Goal: Transaction & Acquisition: Download file/media

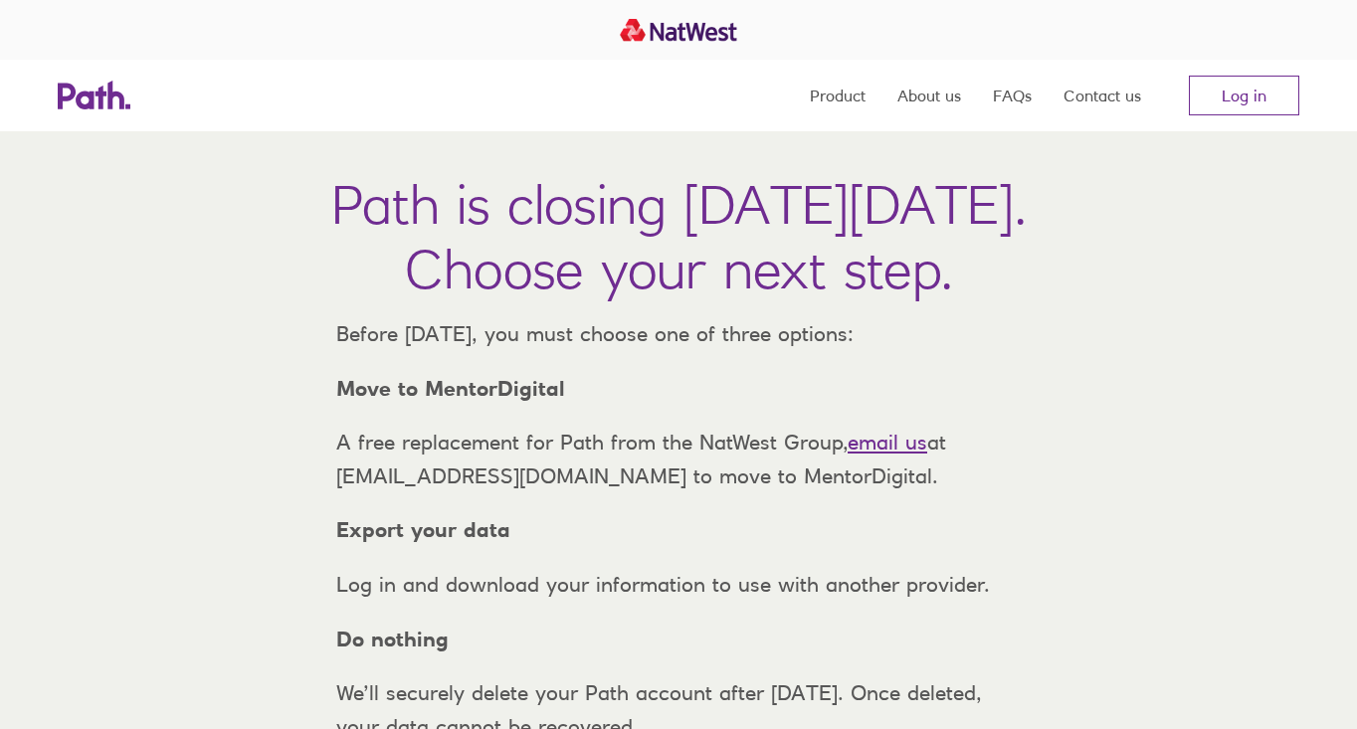
scroll to position [24, 0]
click at [1232, 96] on link "Log in" at bounding box center [1244, 96] width 110 height 40
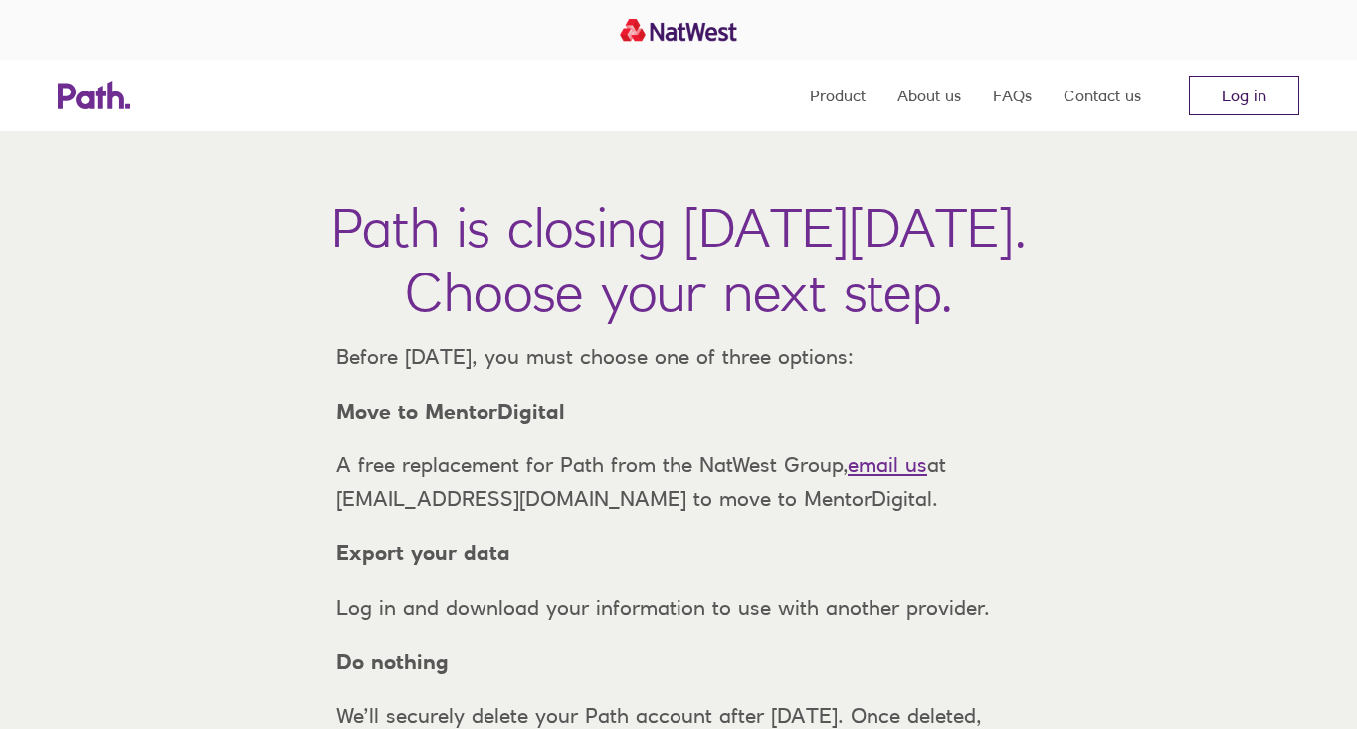
click at [1247, 87] on link "Log in" at bounding box center [1244, 96] width 110 height 40
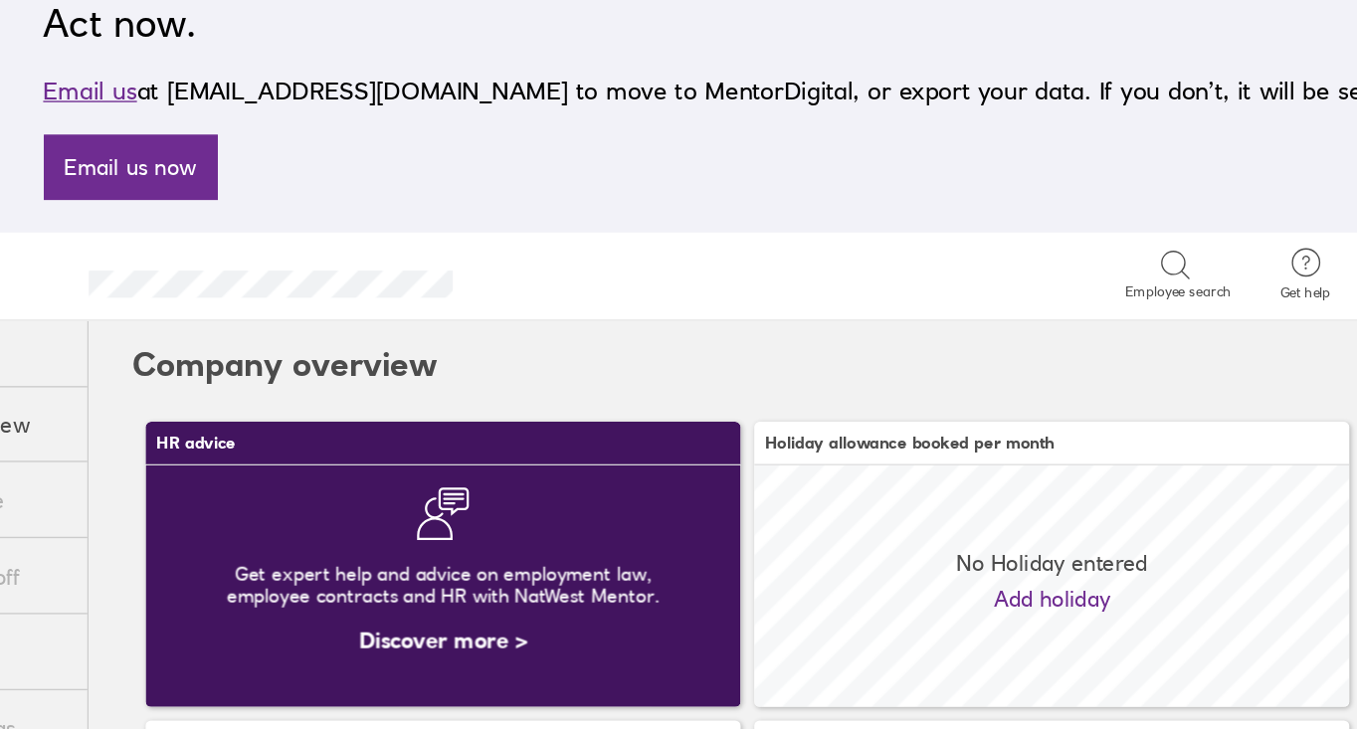
click at [653, 231] on div "Search Employee search" at bounding box center [743, 262] width 550 height 62
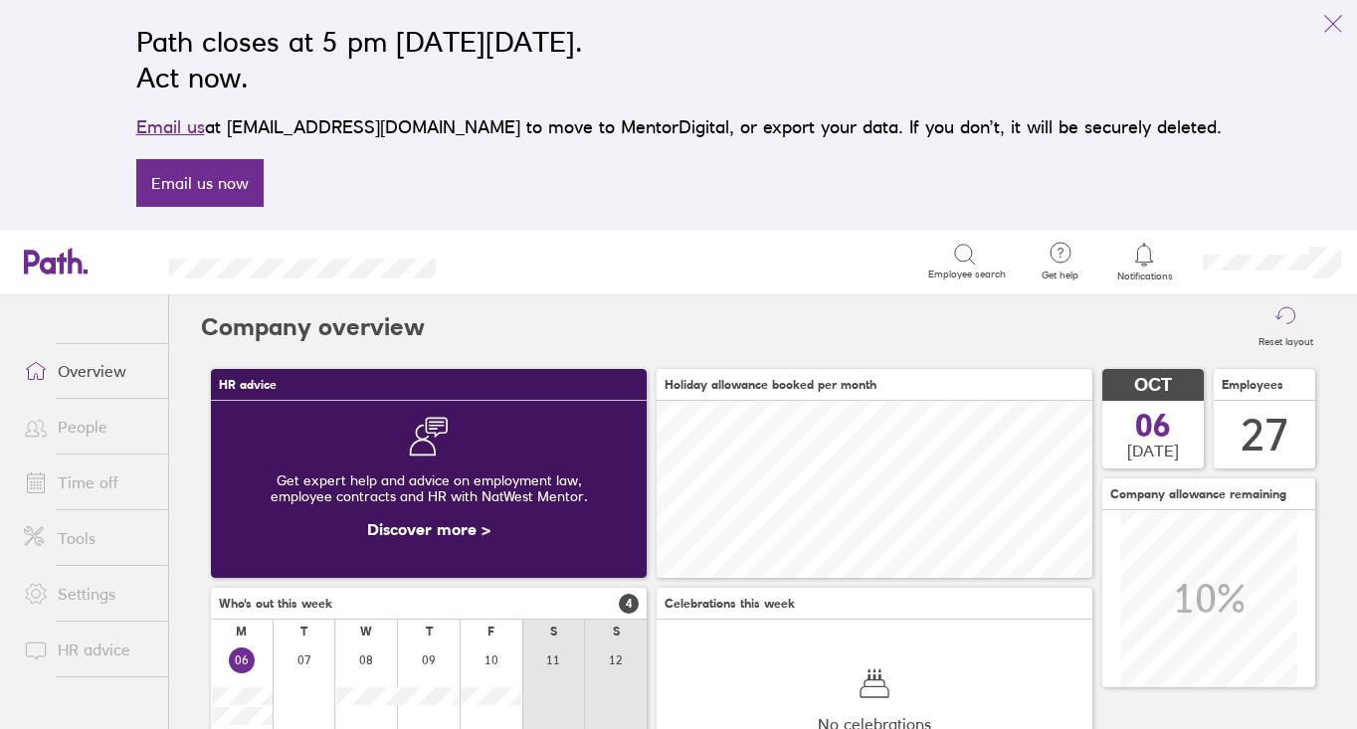
click at [79, 441] on link "People" at bounding box center [88, 427] width 160 height 40
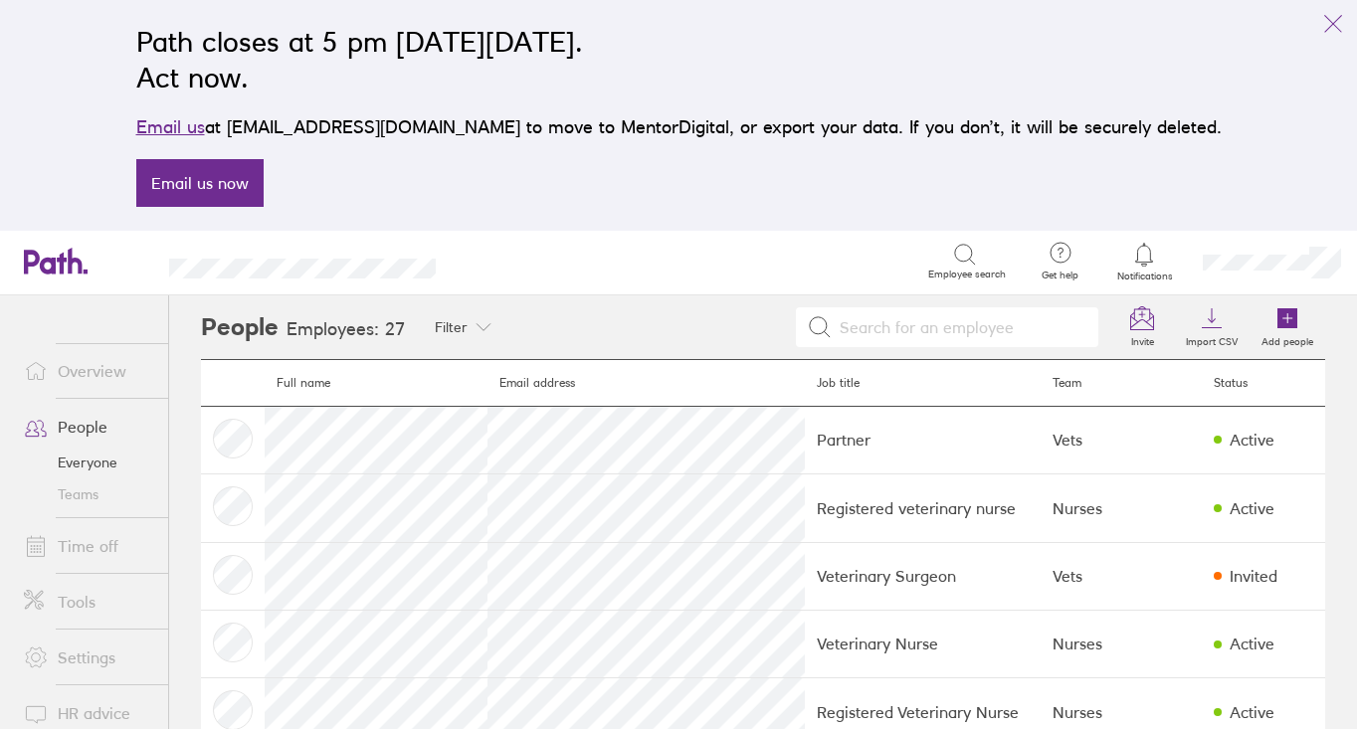
click at [88, 603] on link "Tools" at bounding box center [88, 602] width 160 height 40
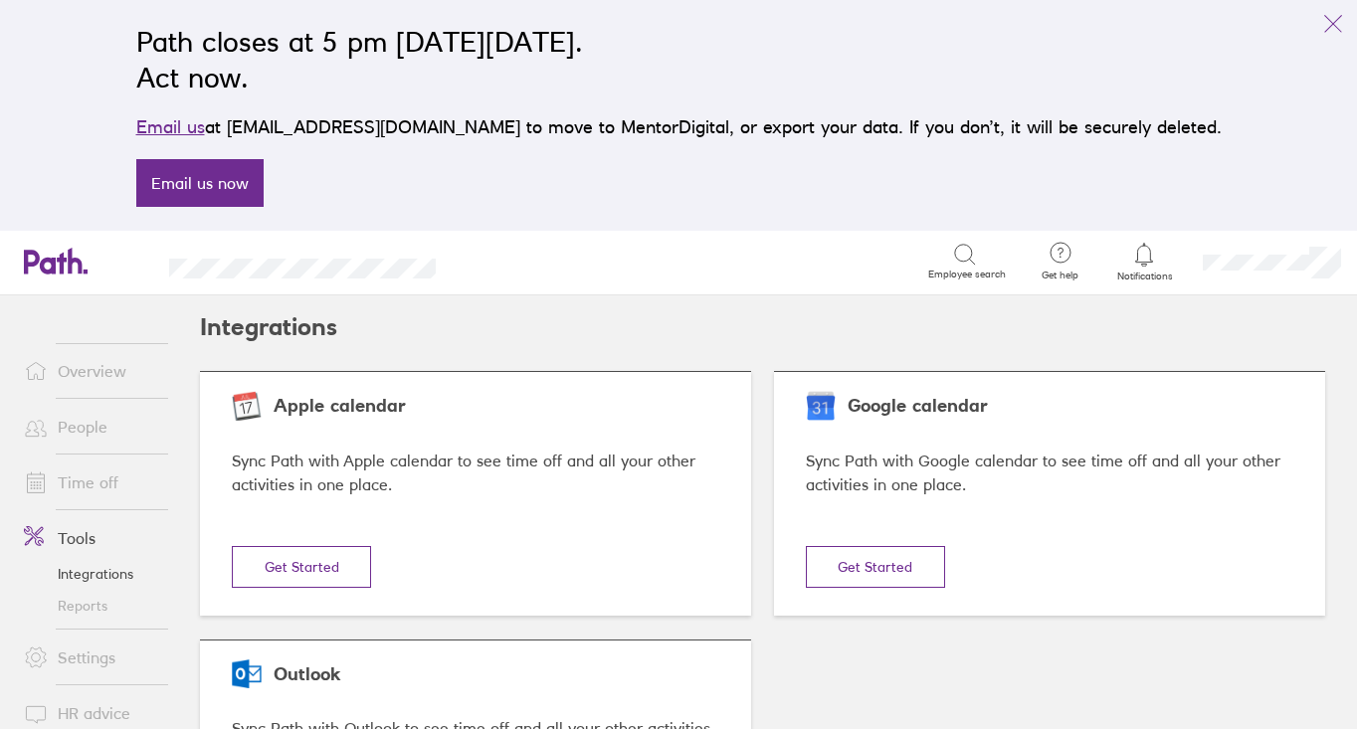
click at [81, 661] on link "Settings" at bounding box center [88, 658] width 160 height 40
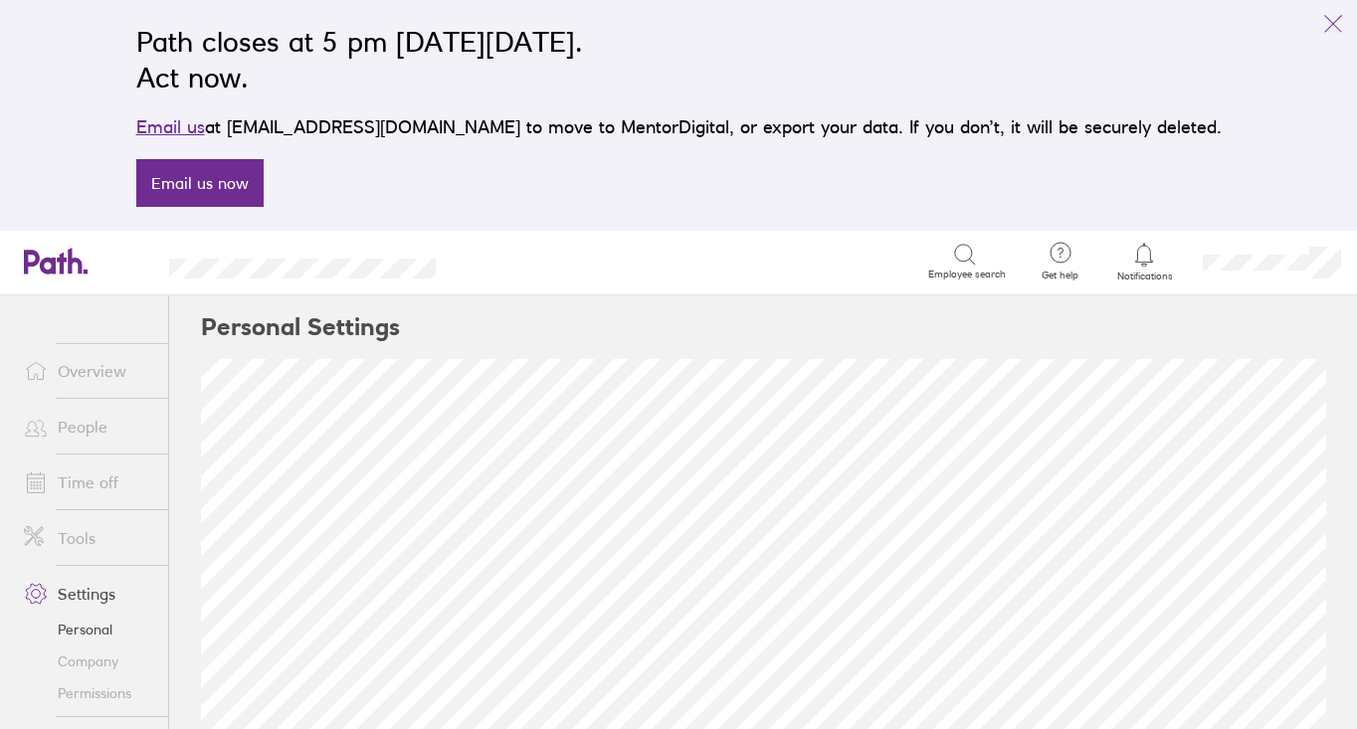
click at [98, 378] on link "Overview" at bounding box center [88, 371] width 160 height 40
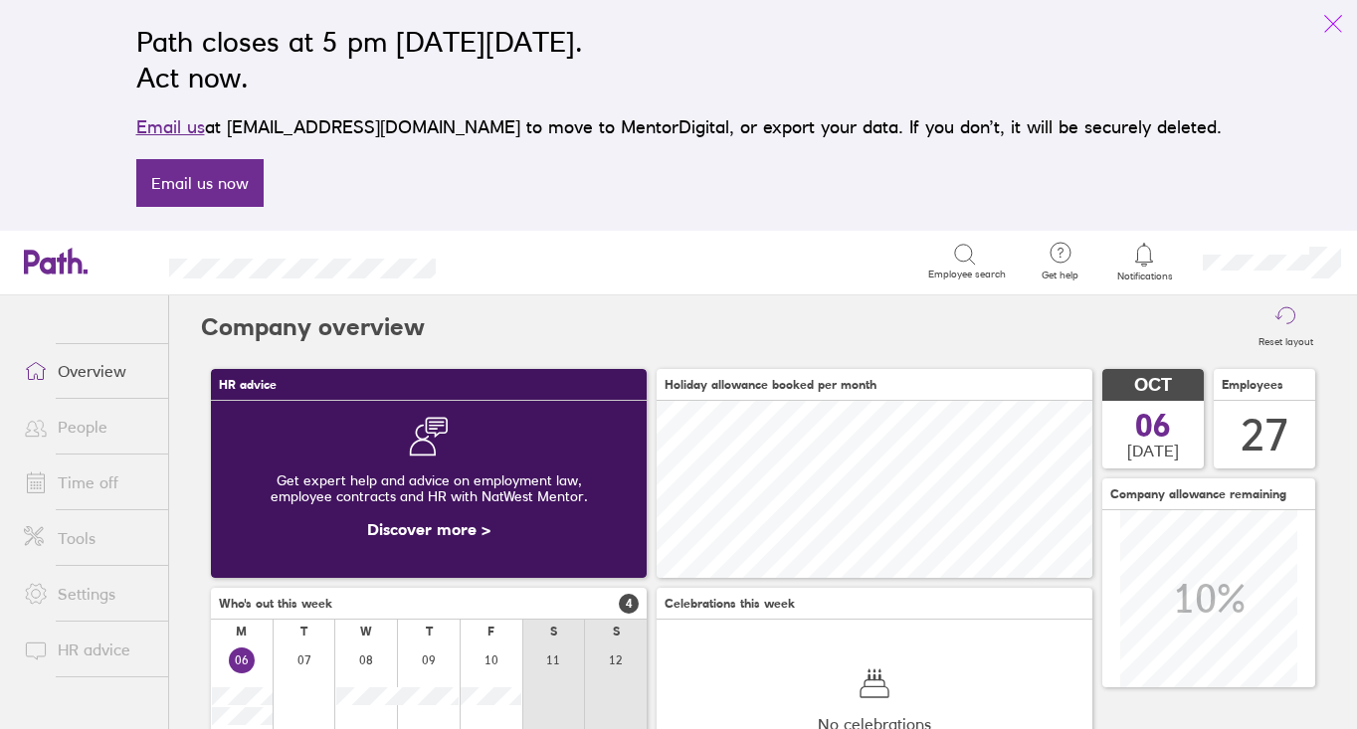
click at [1334, 22] on icon "link" at bounding box center [1333, 24] width 24 height 24
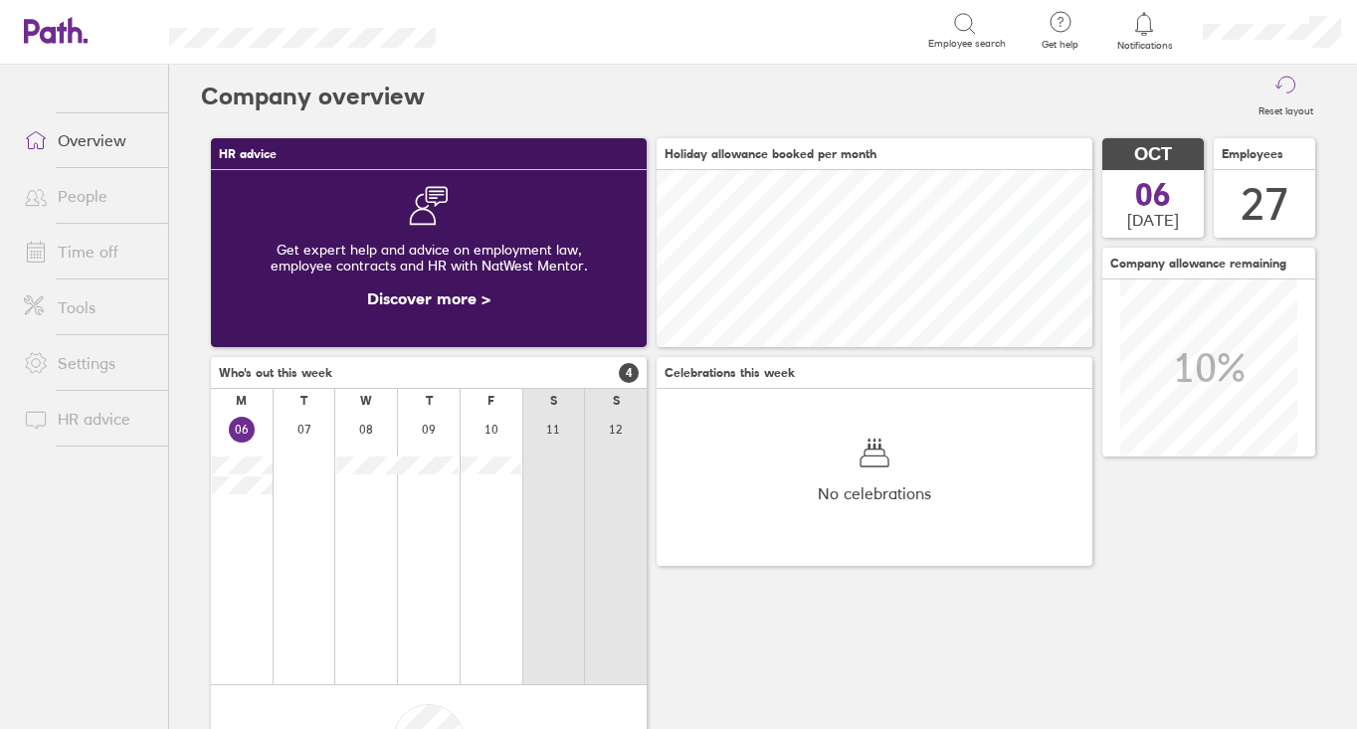
click at [92, 249] on link "Time off" at bounding box center [88, 252] width 160 height 40
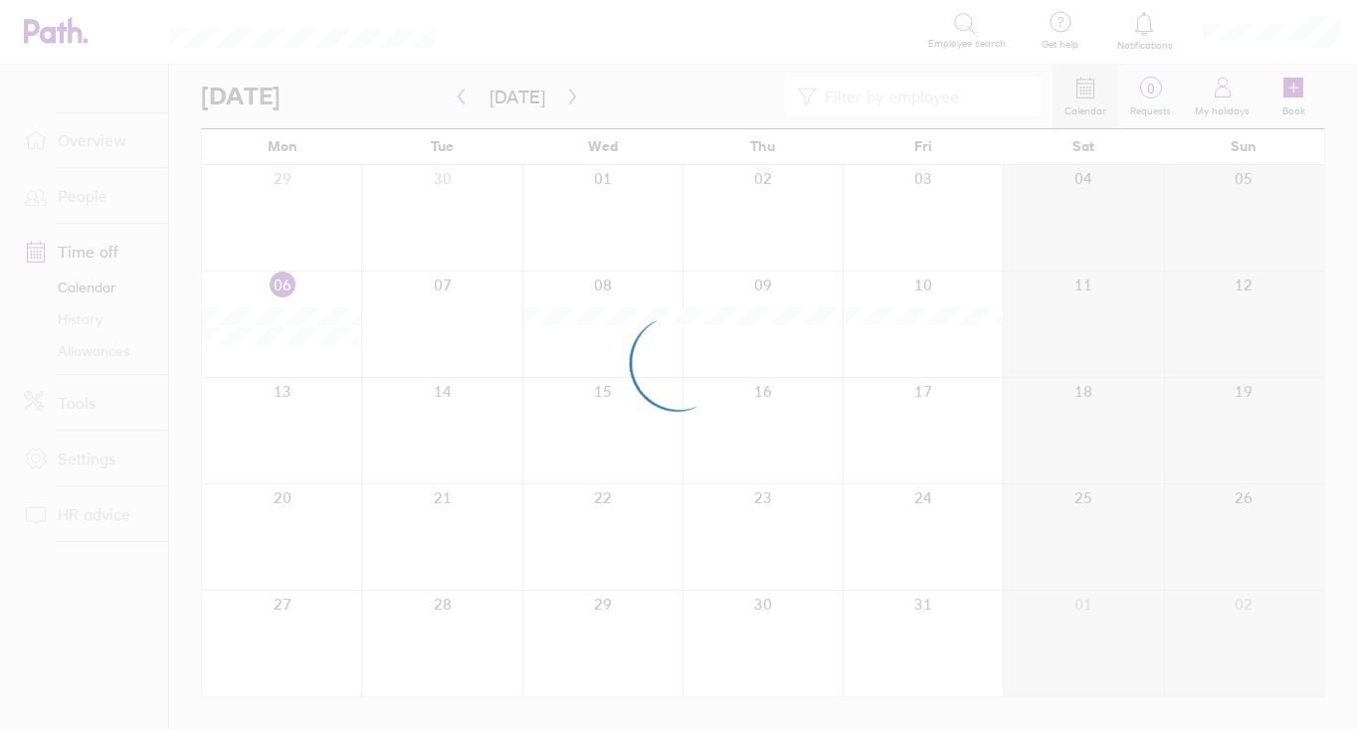
click at [93, 200] on div at bounding box center [678, 364] width 1357 height 729
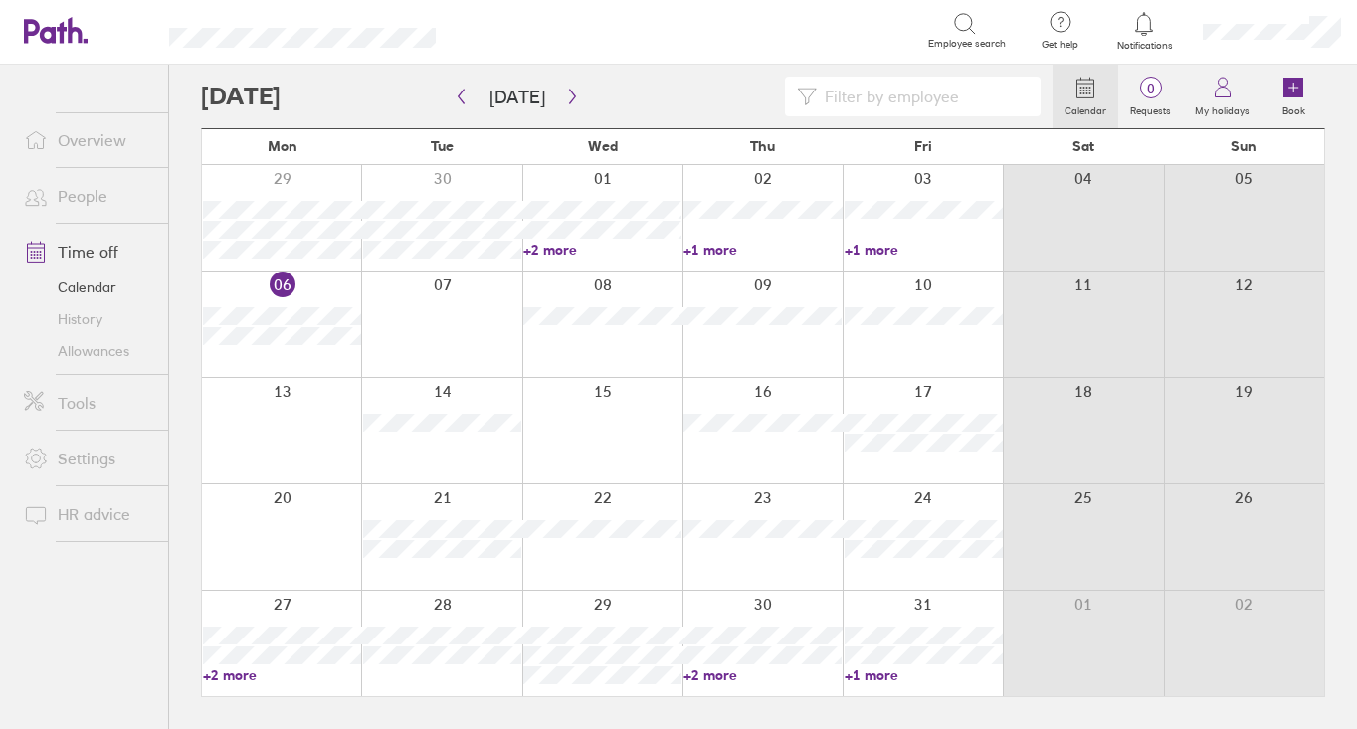
click at [95, 193] on link "People" at bounding box center [88, 196] width 160 height 40
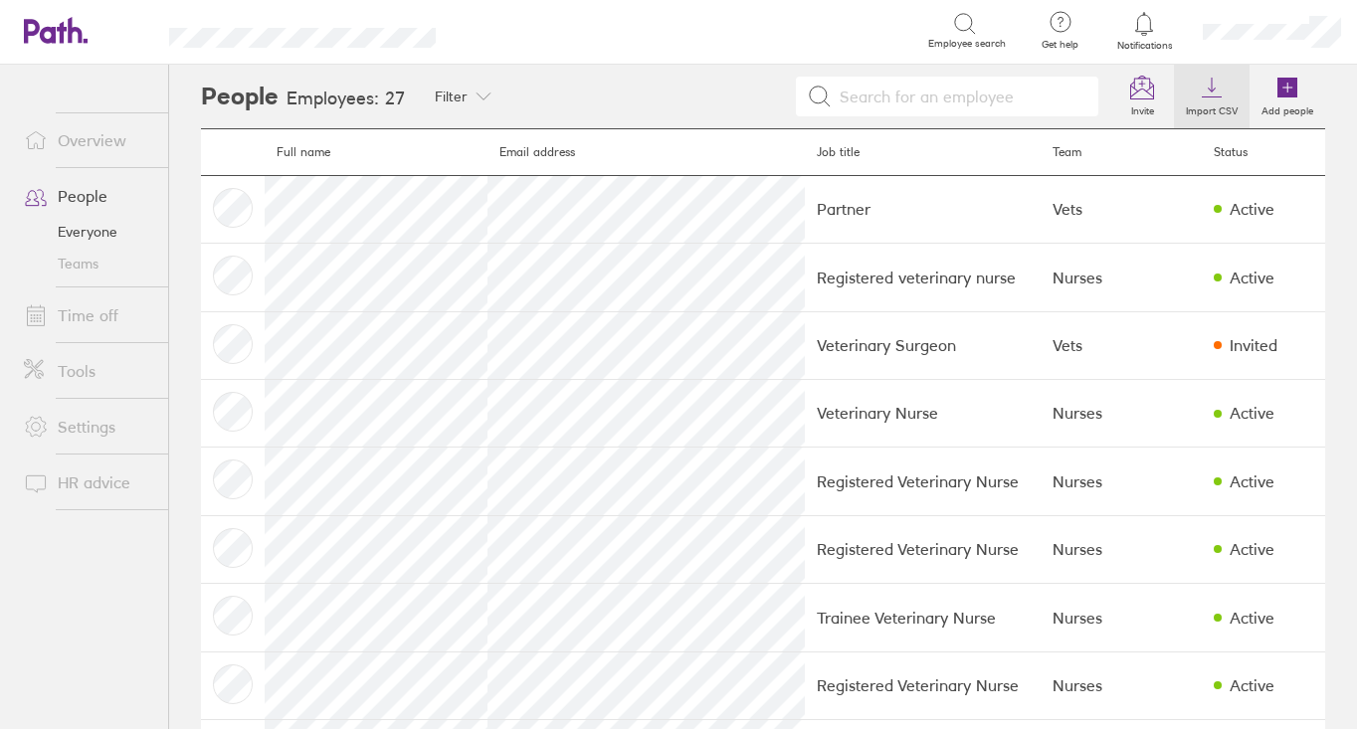
click at [1207, 97] on icon at bounding box center [1212, 88] width 24 height 24
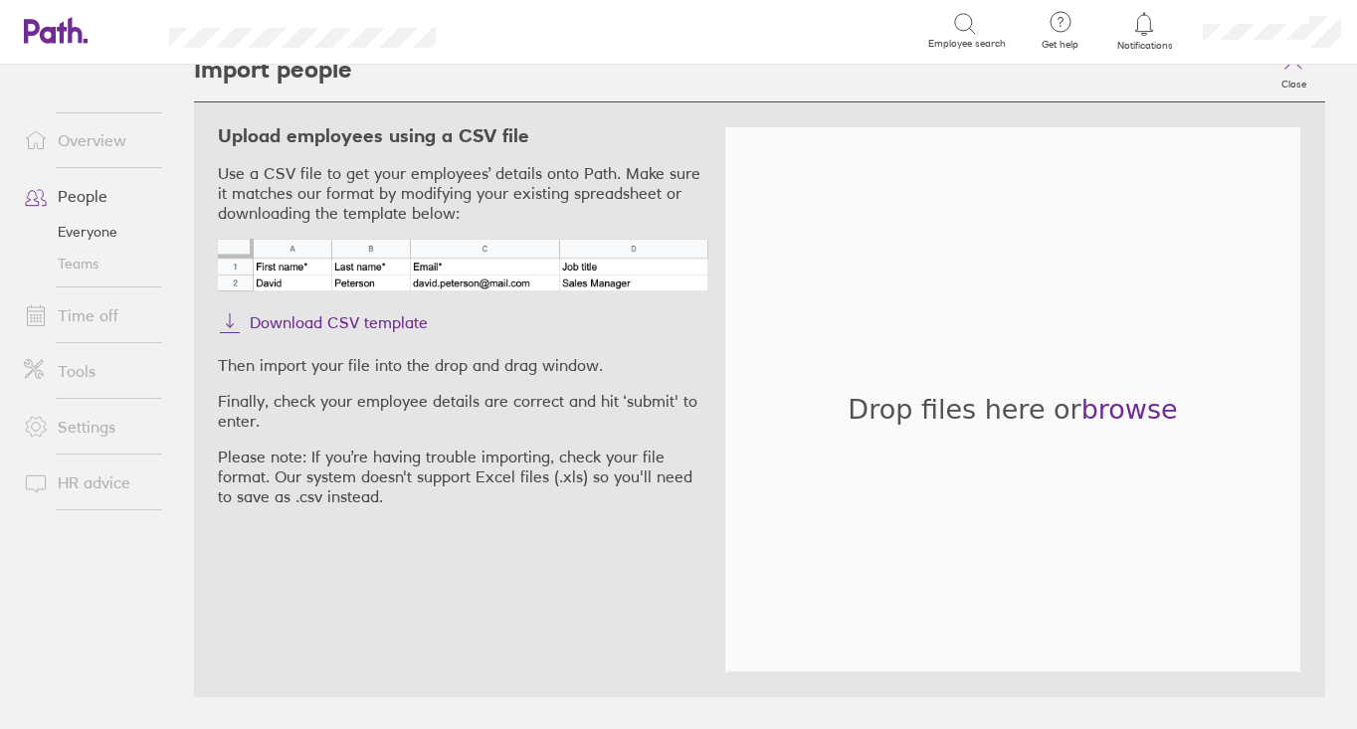
scroll to position [27, 0]
click at [344, 323] on span "Download CSV template" at bounding box center [339, 323] width 178 height 32
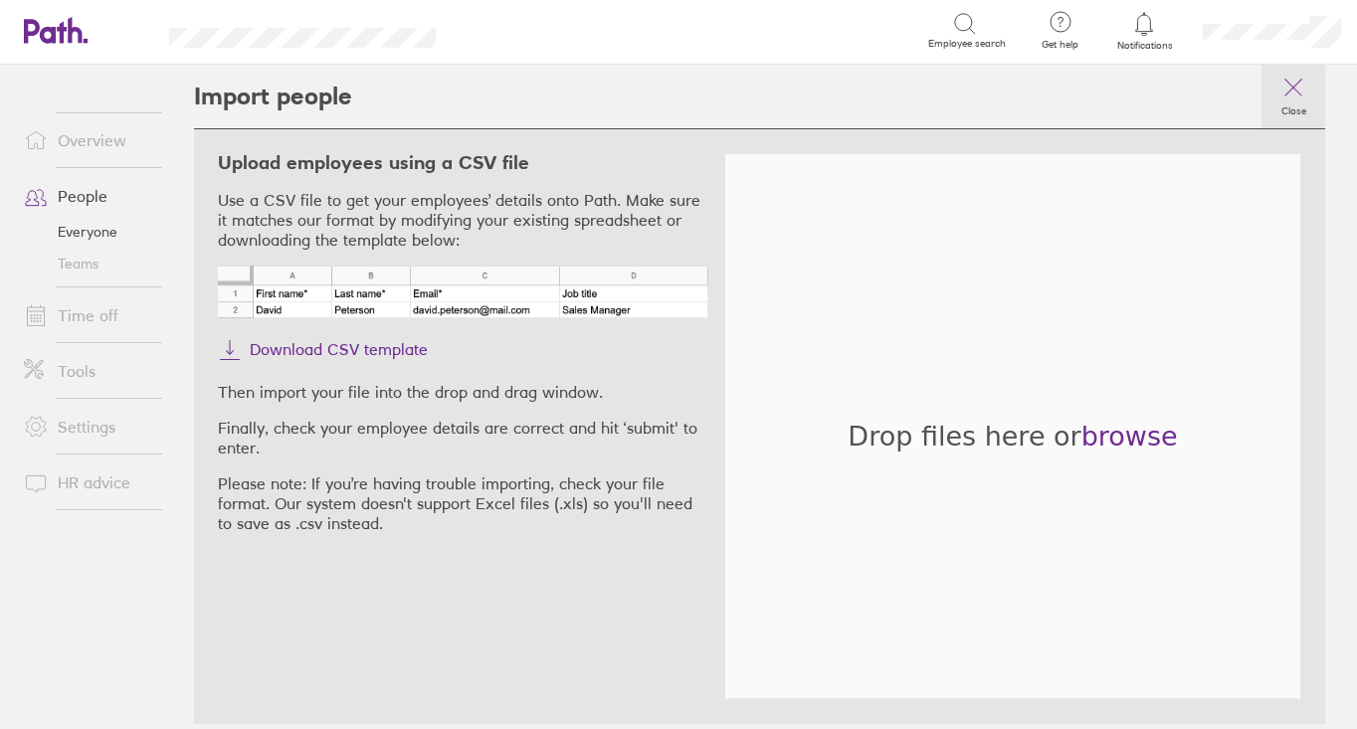
scroll to position [0, 0]
click at [1289, 91] on icon at bounding box center [1294, 88] width 24 height 24
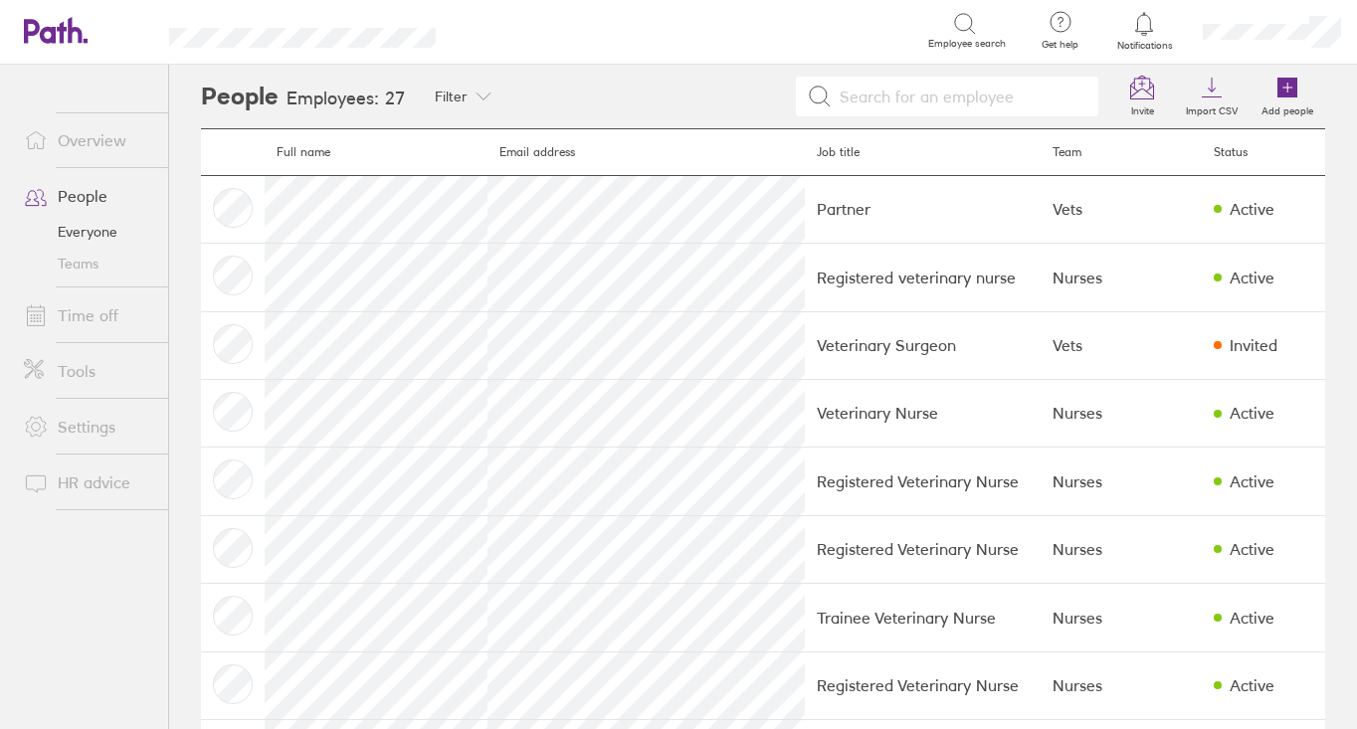
click at [92, 375] on link "Tools" at bounding box center [88, 371] width 160 height 40
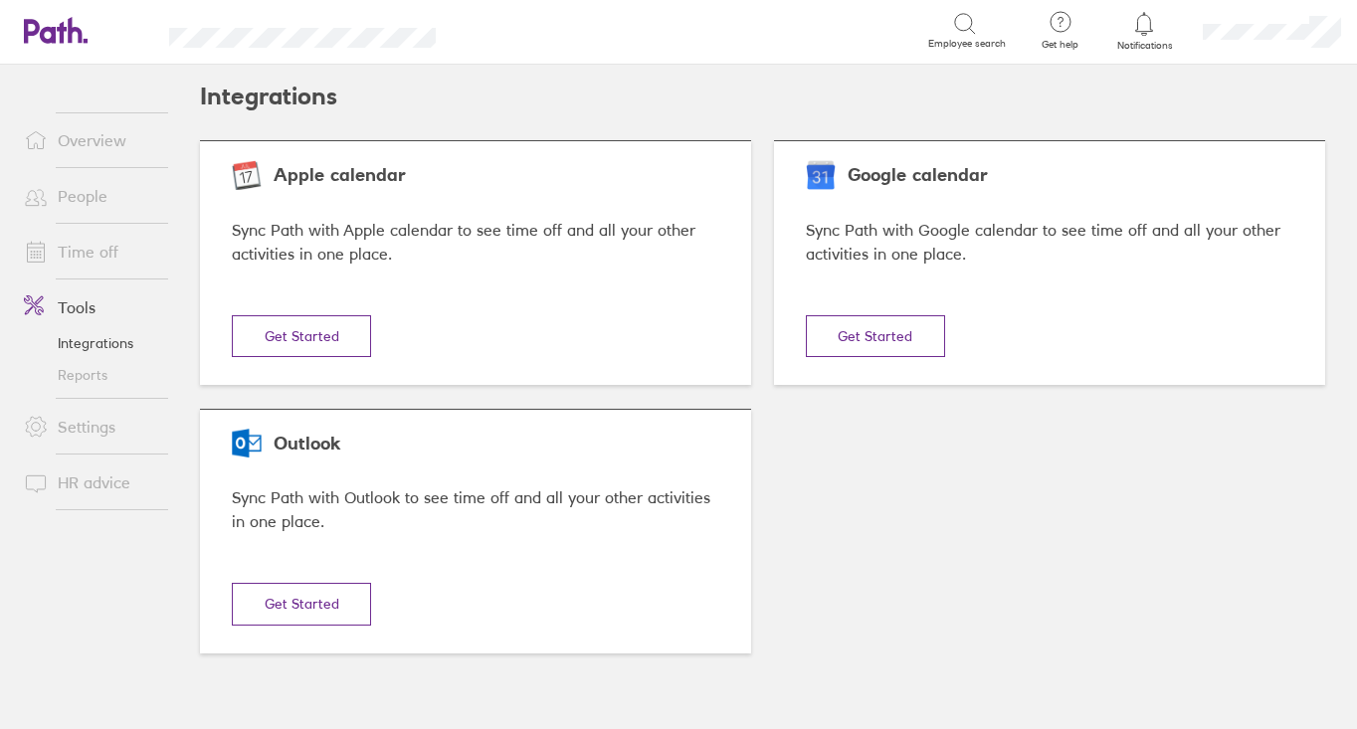
click at [70, 431] on link "Settings" at bounding box center [88, 427] width 160 height 40
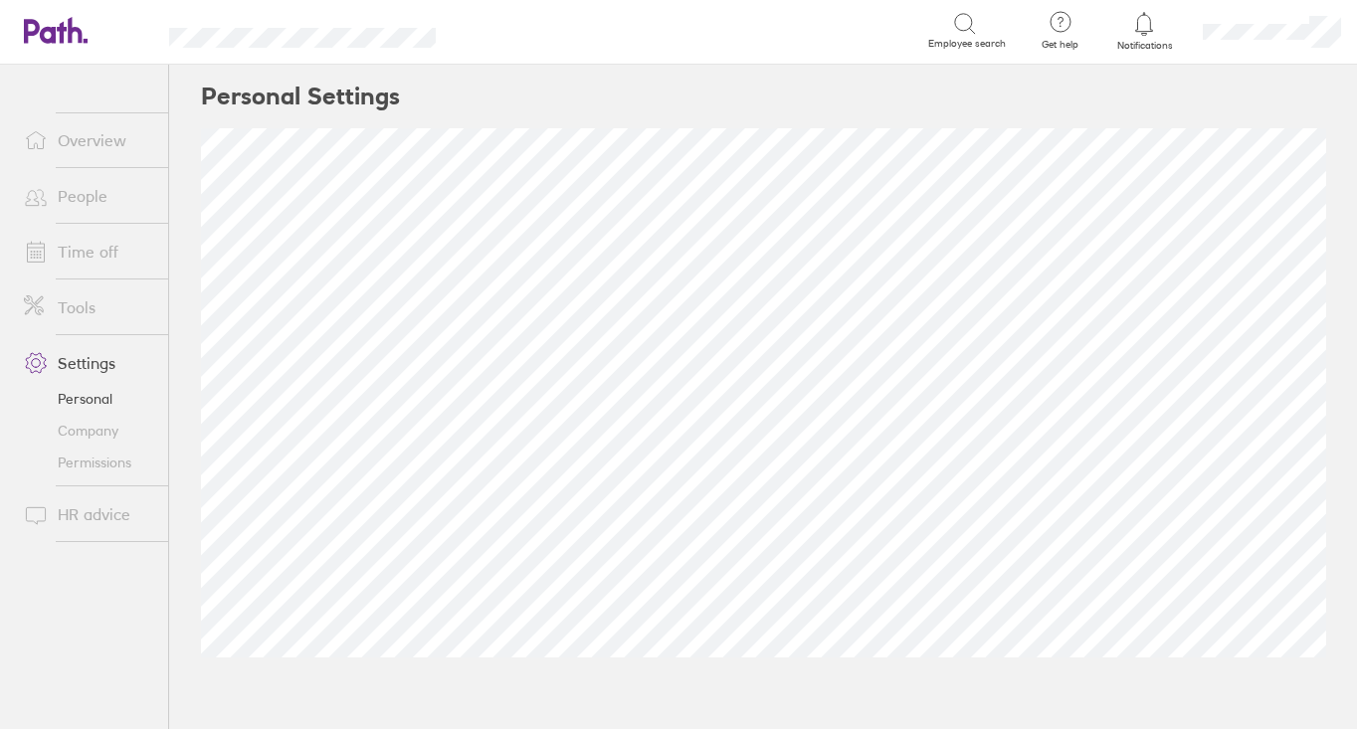
click at [91, 203] on link "People" at bounding box center [88, 196] width 160 height 40
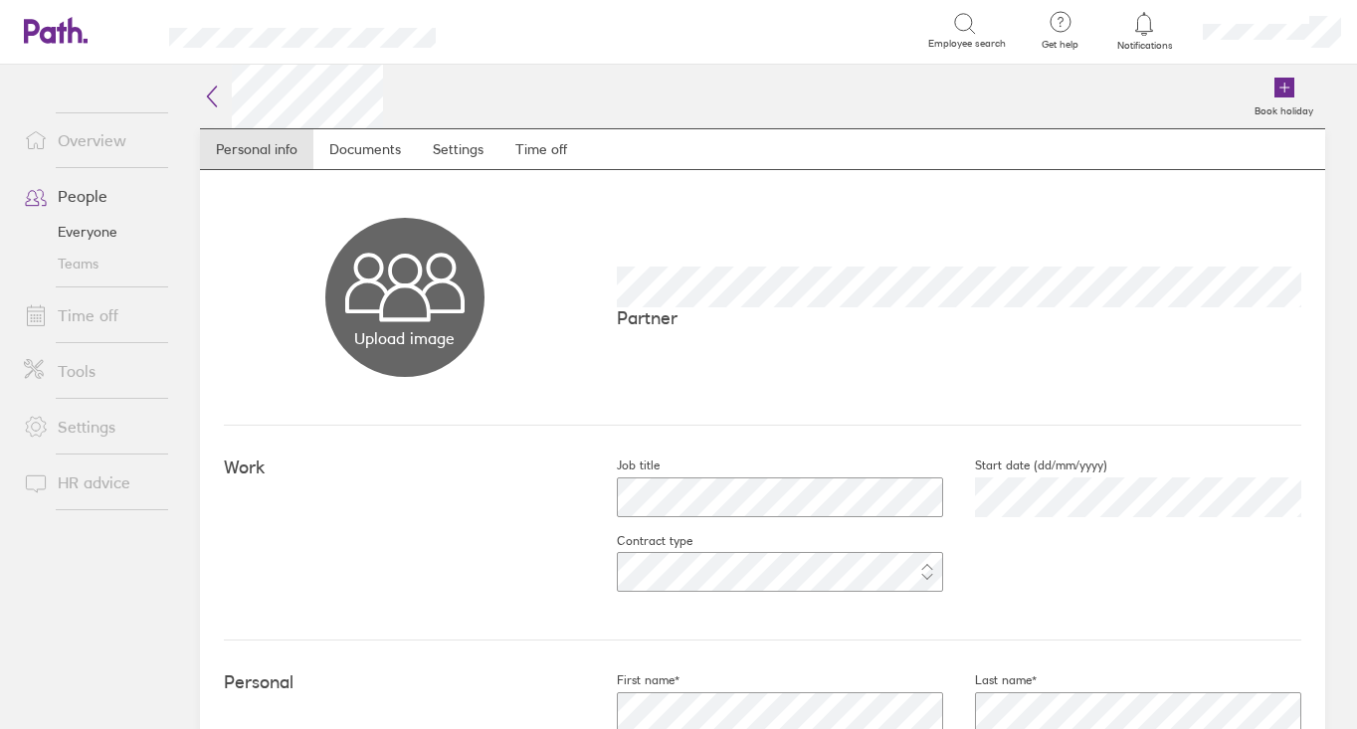
click at [209, 98] on icon at bounding box center [212, 97] width 9 height 20
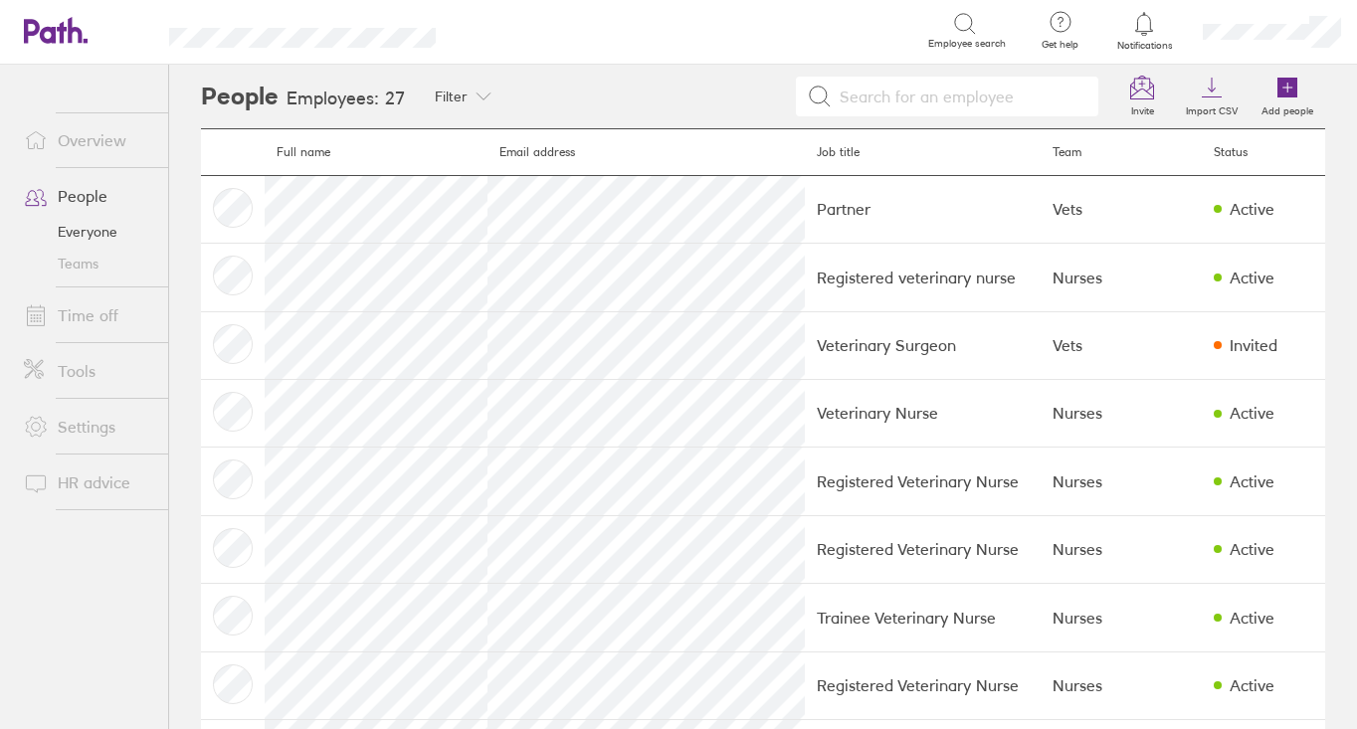
click at [1068, 24] on icon at bounding box center [1061, 22] width 24 height 24
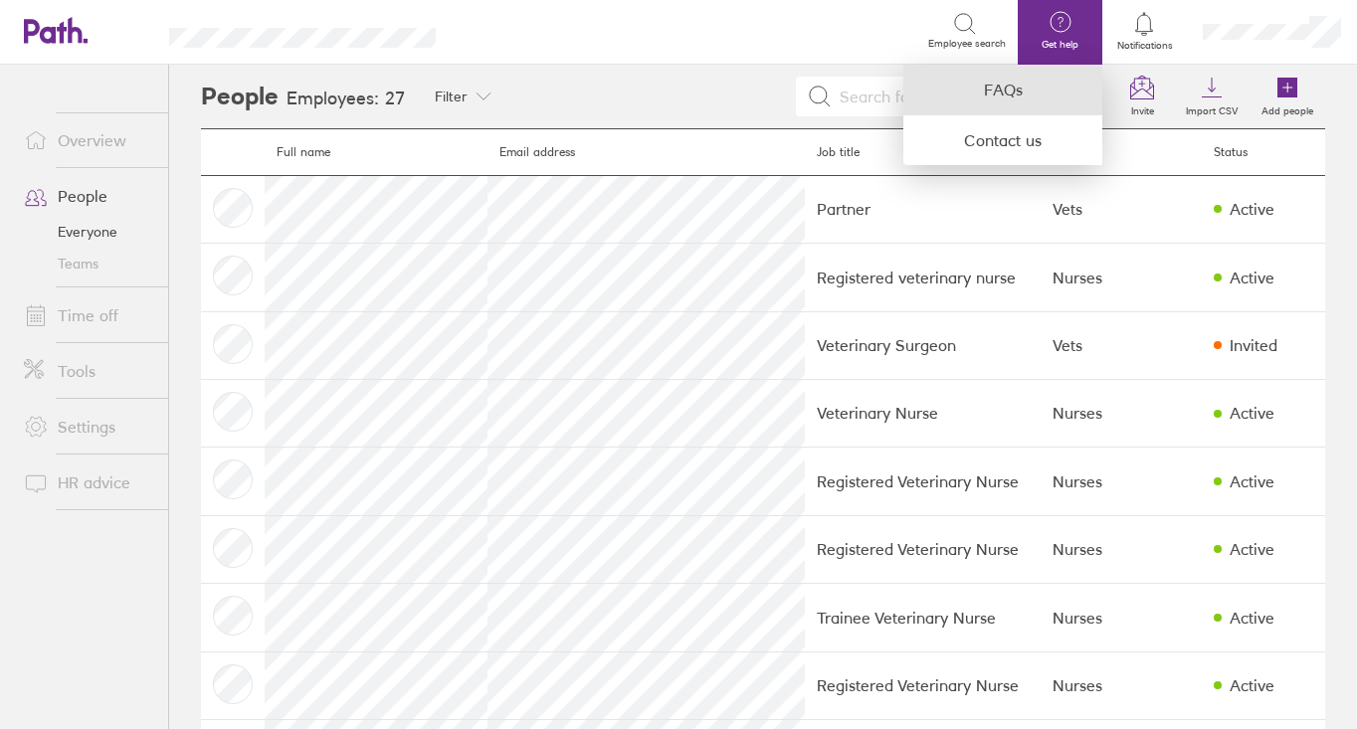
click at [1017, 90] on link "FAQs" at bounding box center [1003, 90] width 199 height 51
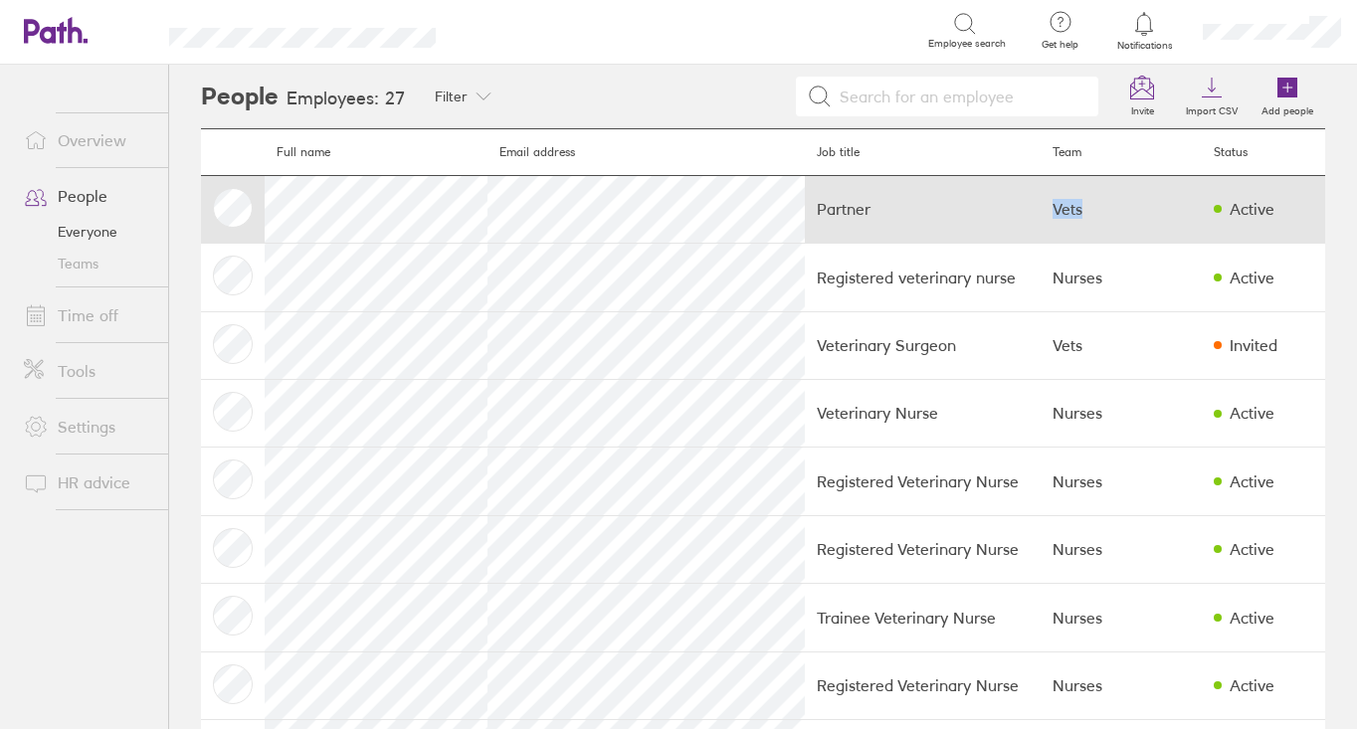
drag, startPoint x: 1153, startPoint y: 210, endPoint x: 898, endPoint y: 227, distance: 256.3
click at [898, 227] on tr "Partner Vets Active" at bounding box center [763, 209] width 1124 height 68
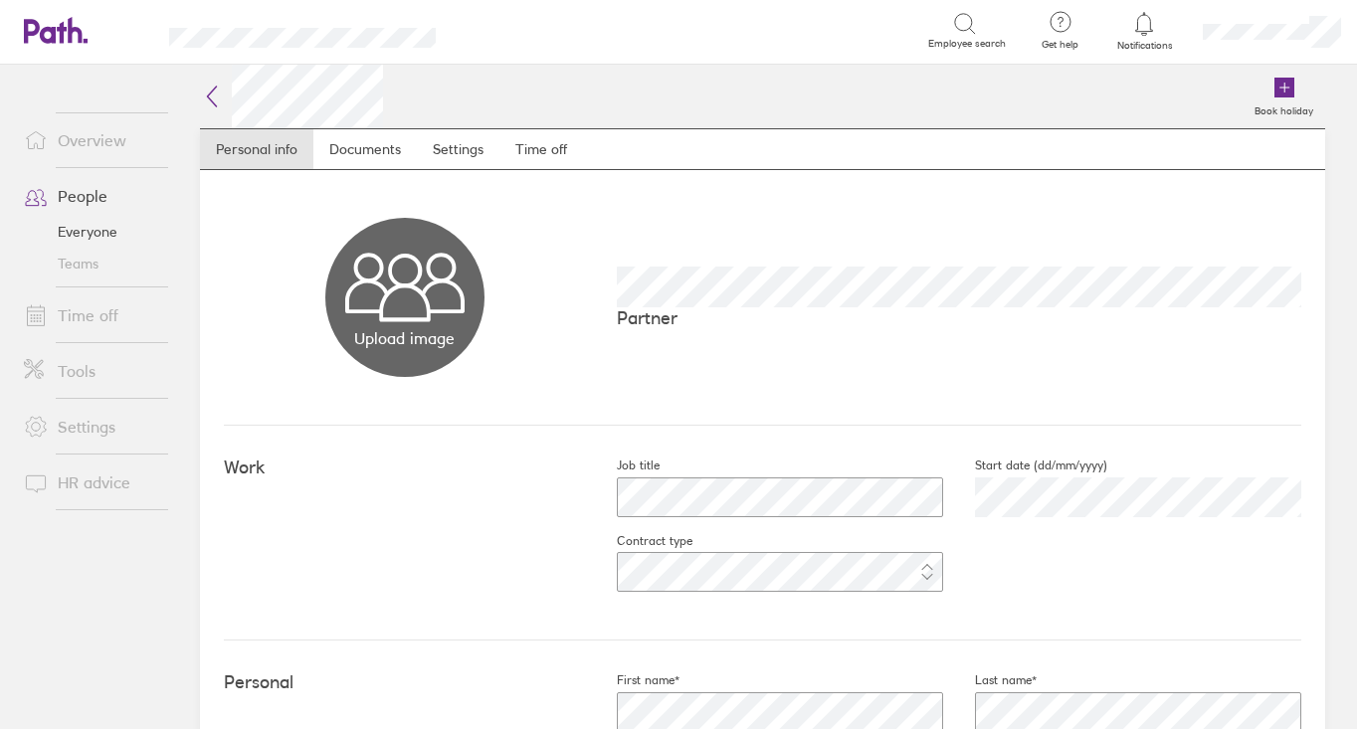
click at [209, 96] on icon at bounding box center [212, 97] width 9 height 20
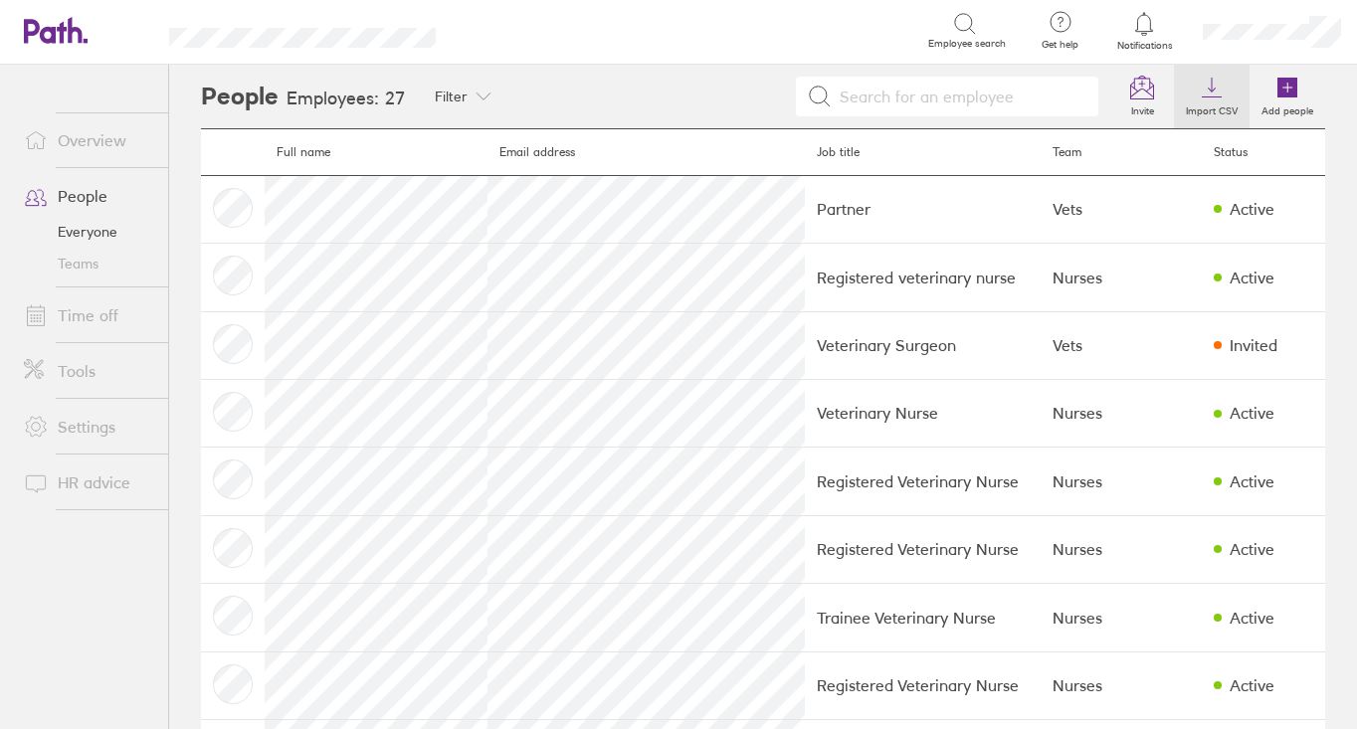
click at [1221, 96] on icon at bounding box center [1212, 88] width 24 height 24
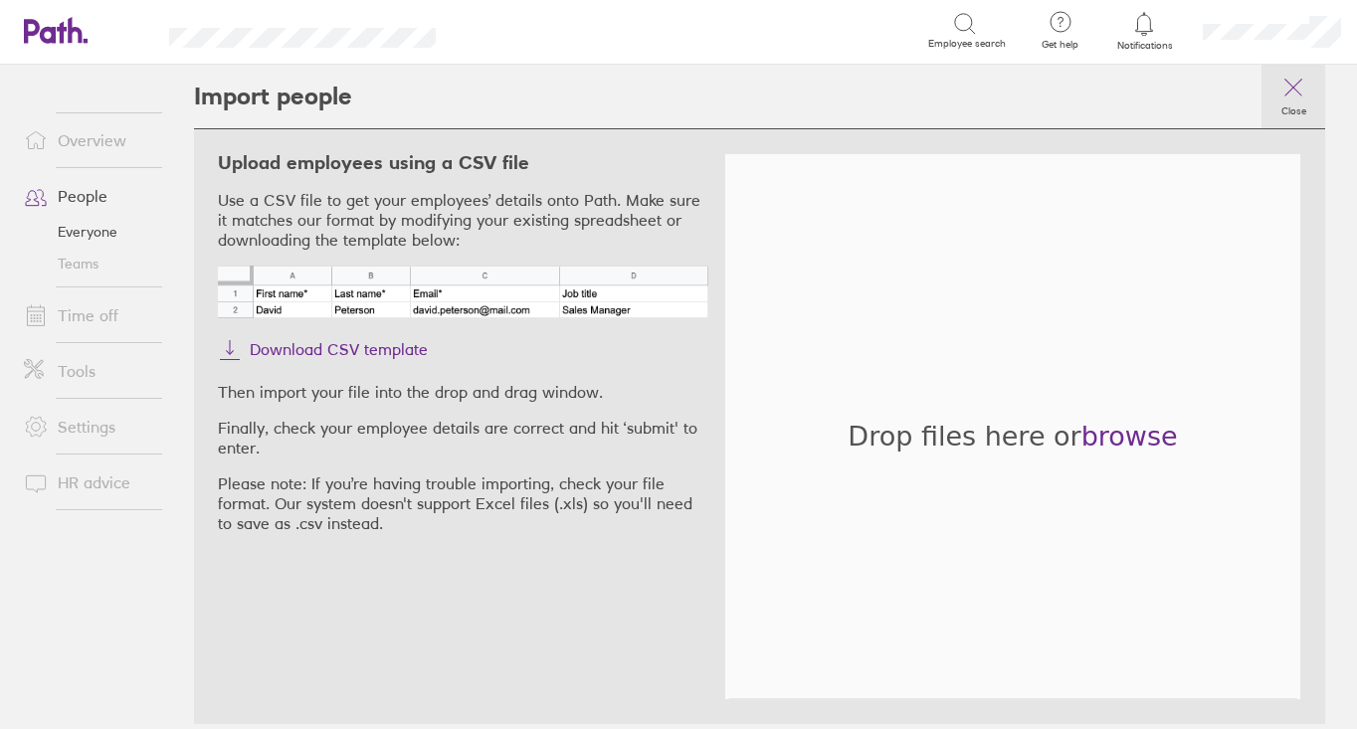
click at [1300, 90] on icon at bounding box center [1294, 88] width 24 height 24
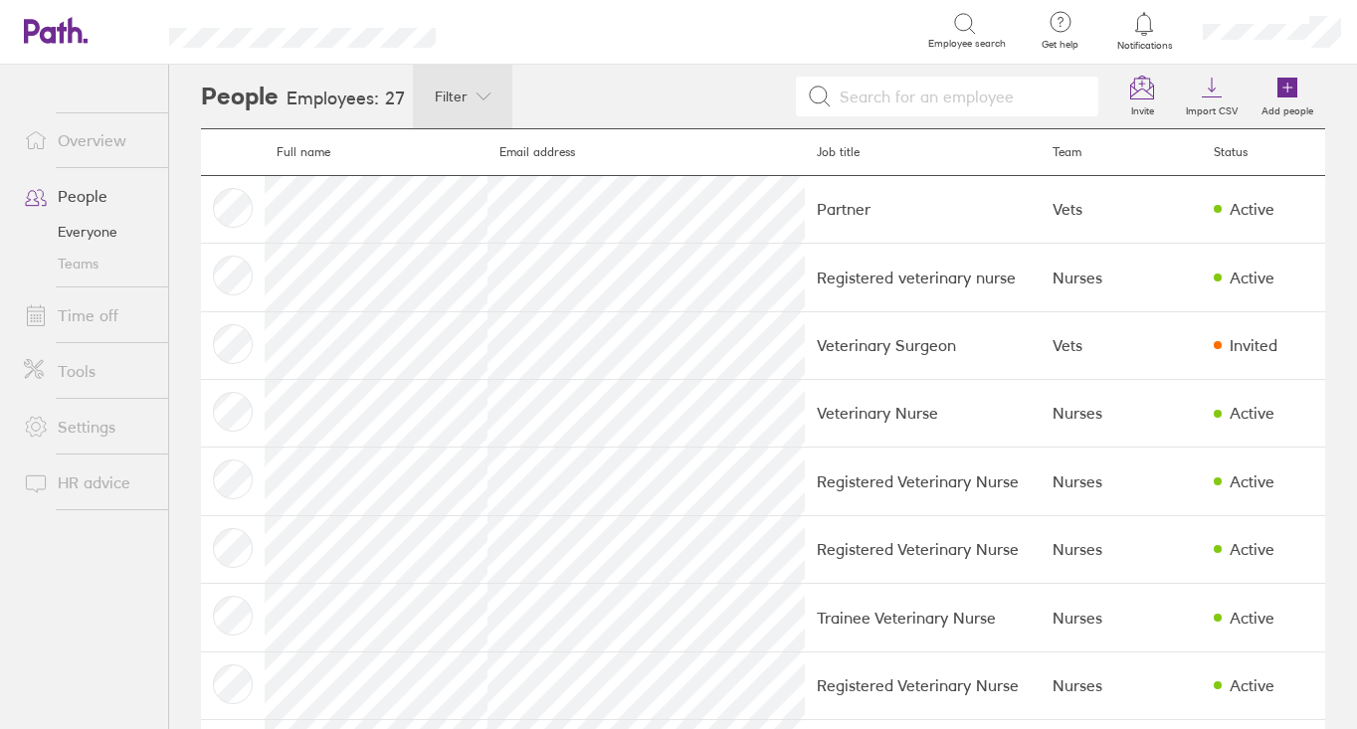
click at [476, 94] on icon at bounding box center [484, 97] width 16 height 16
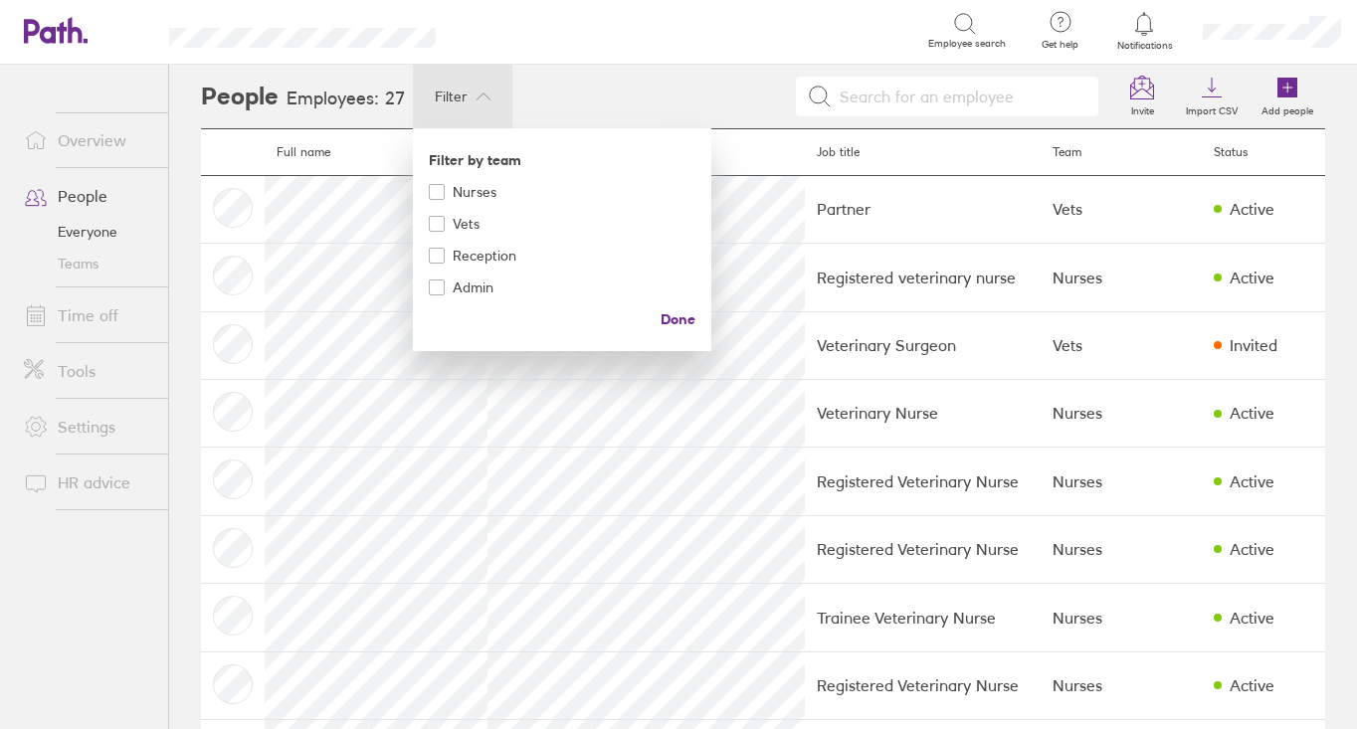
click at [651, 103] on div at bounding box center [678, 364] width 1357 height 729
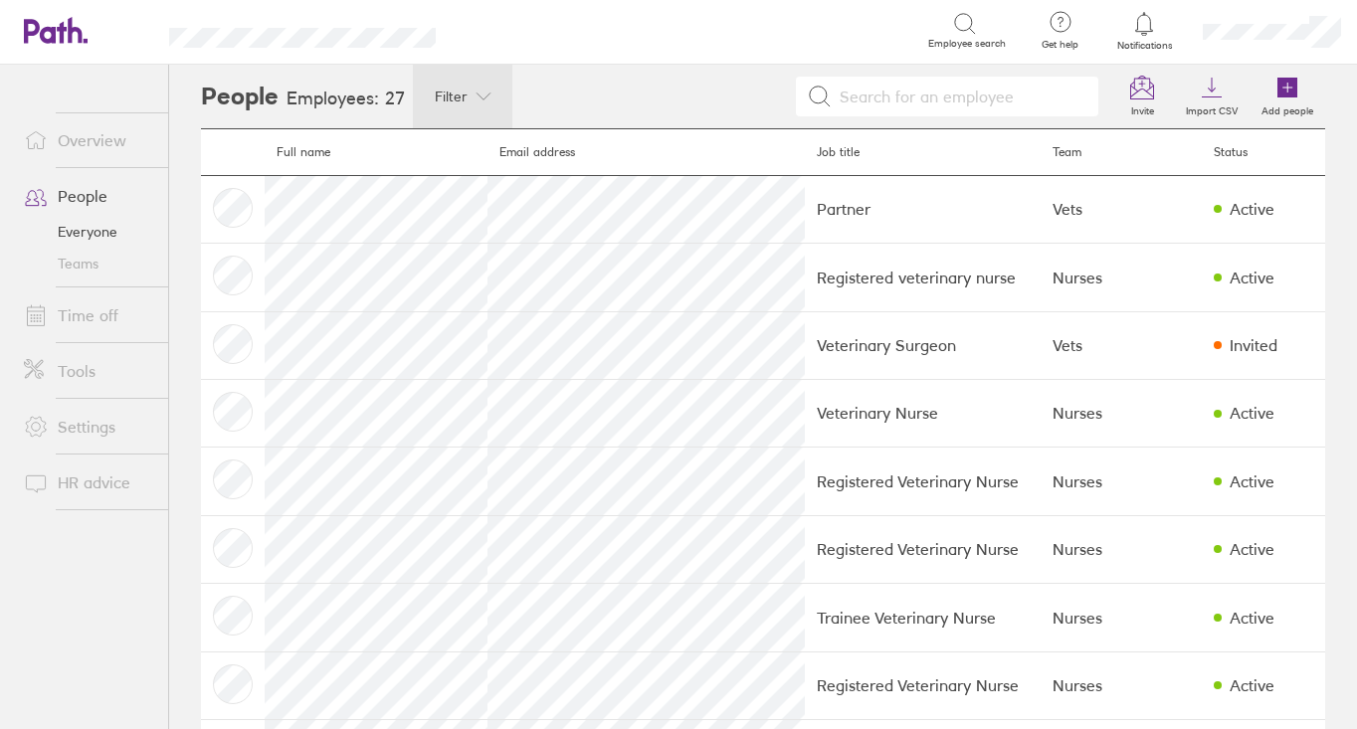
click at [101, 130] on link "Overview" at bounding box center [88, 140] width 160 height 40
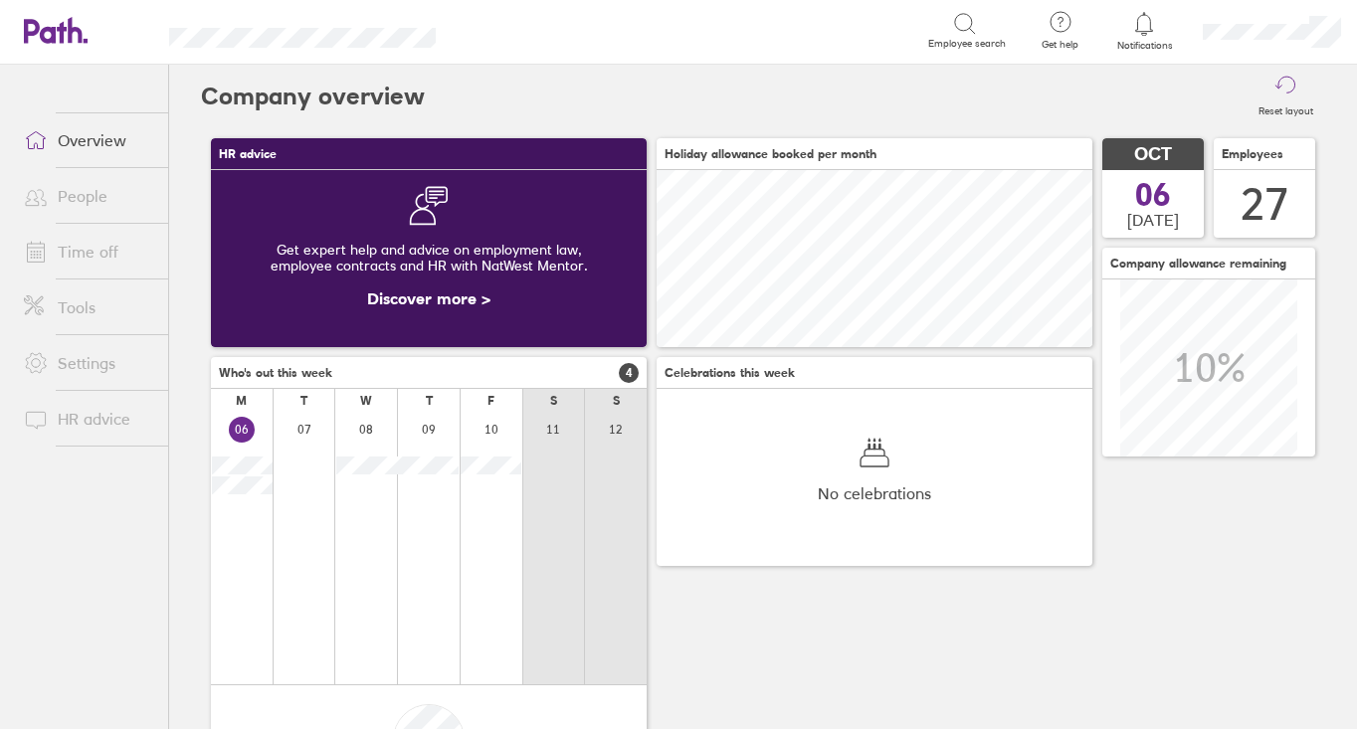
click at [104, 376] on link "Settings" at bounding box center [88, 363] width 160 height 40
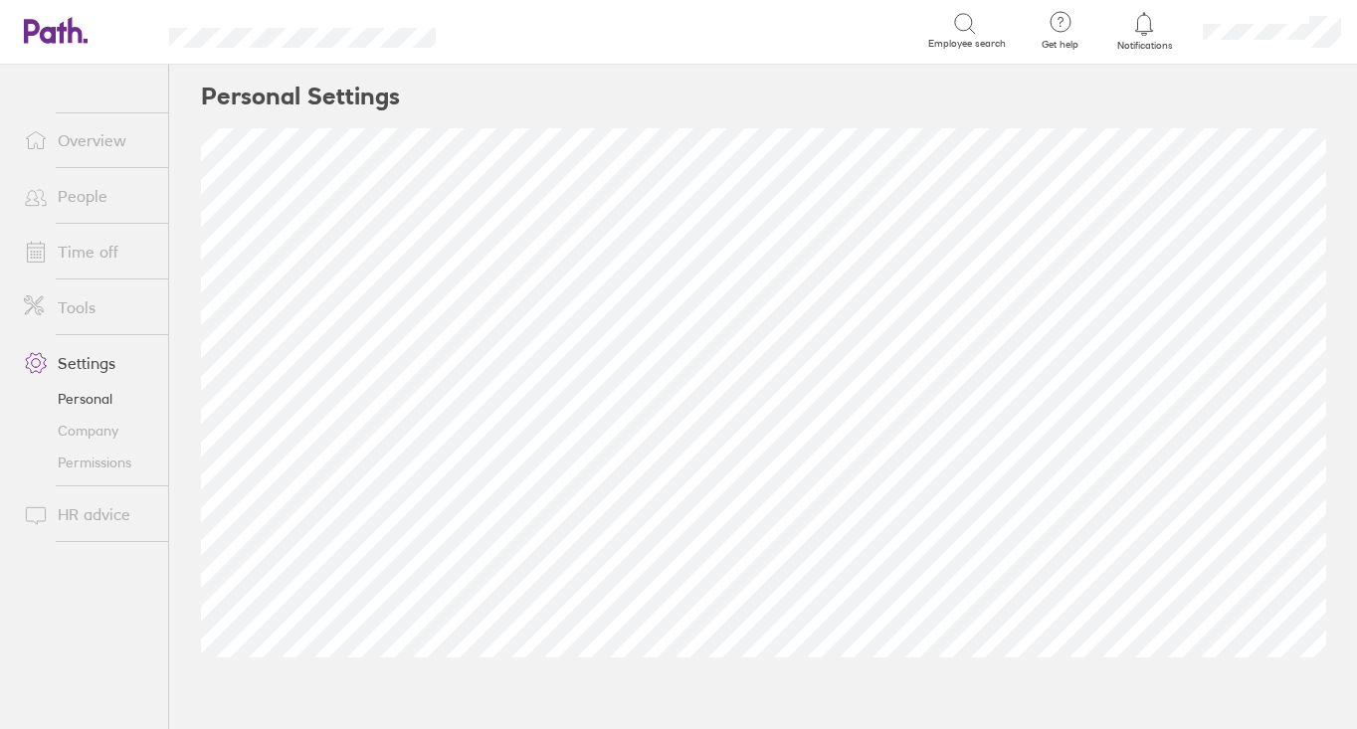
click at [89, 323] on link "Tools" at bounding box center [88, 308] width 160 height 40
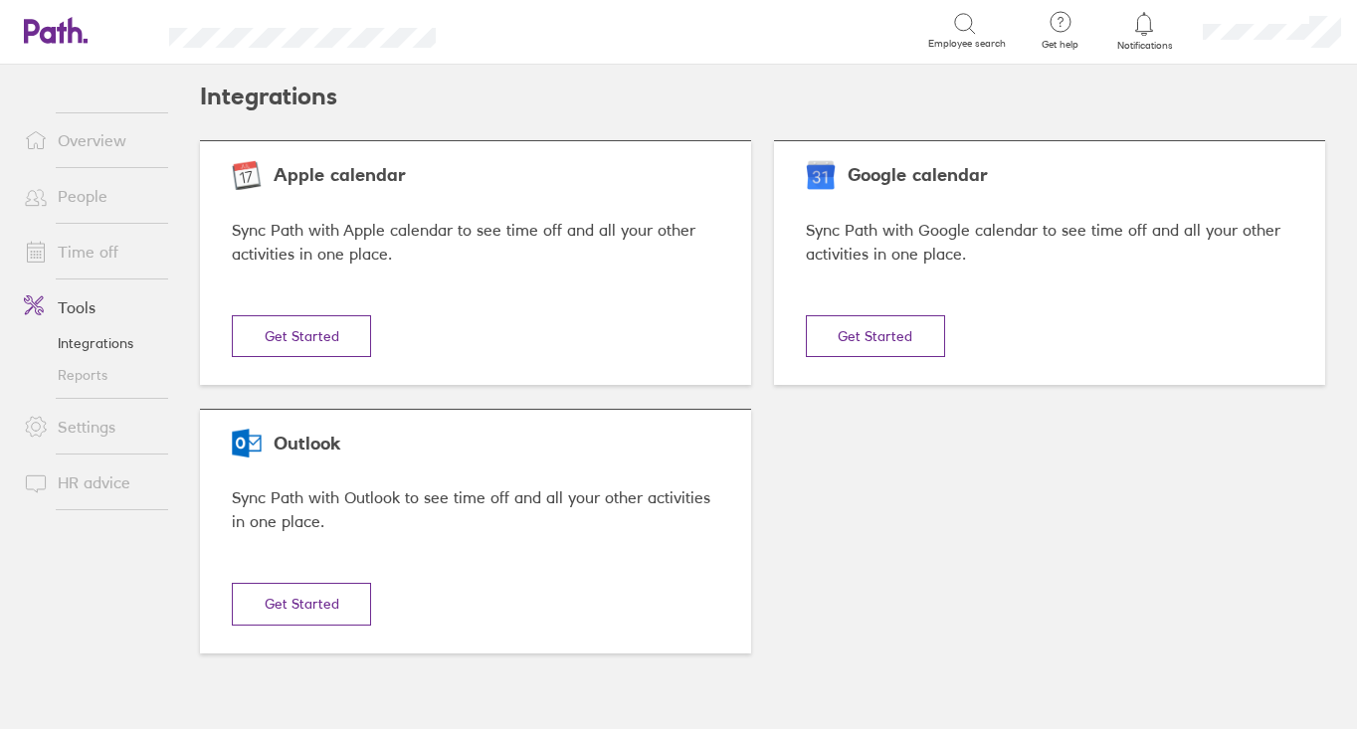
click at [92, 372] on link "Reports" at bounding box center [88, 375] width 160 height 32
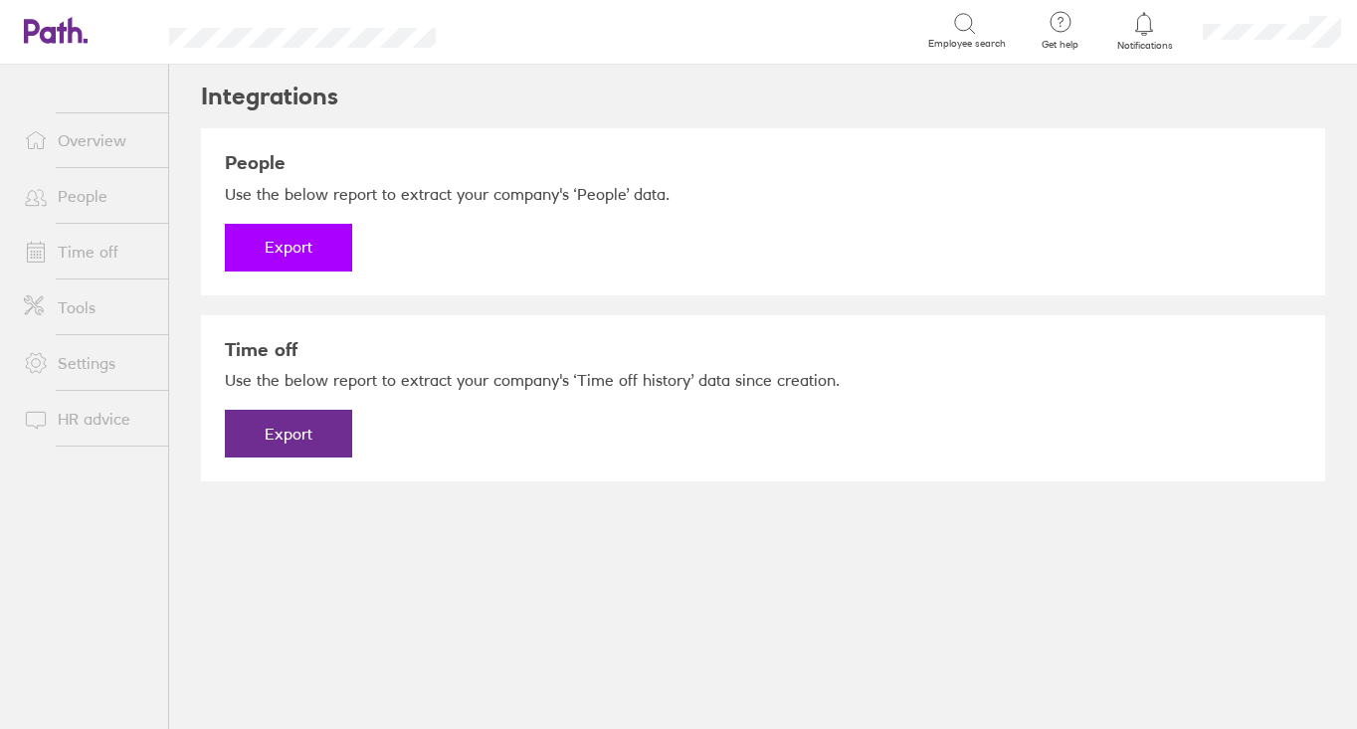
click at [294, 259] on button "Export" at bounding box center [288, 248] width 127 height 48
click at [303, 251] on link "Download" at bounding box center [288, 248] width 127 height 48
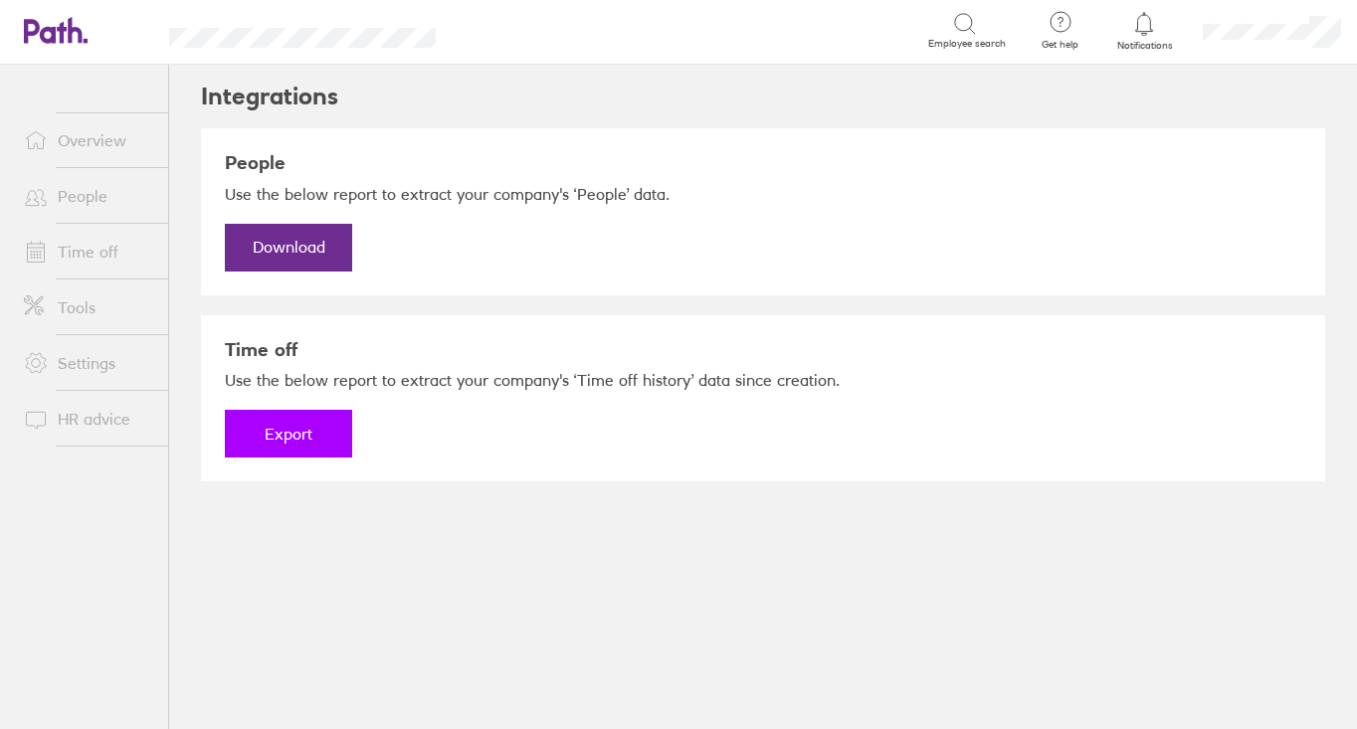
click at [294, 428] on button "Export" at bounding box center [288, 434] width 127 height 48
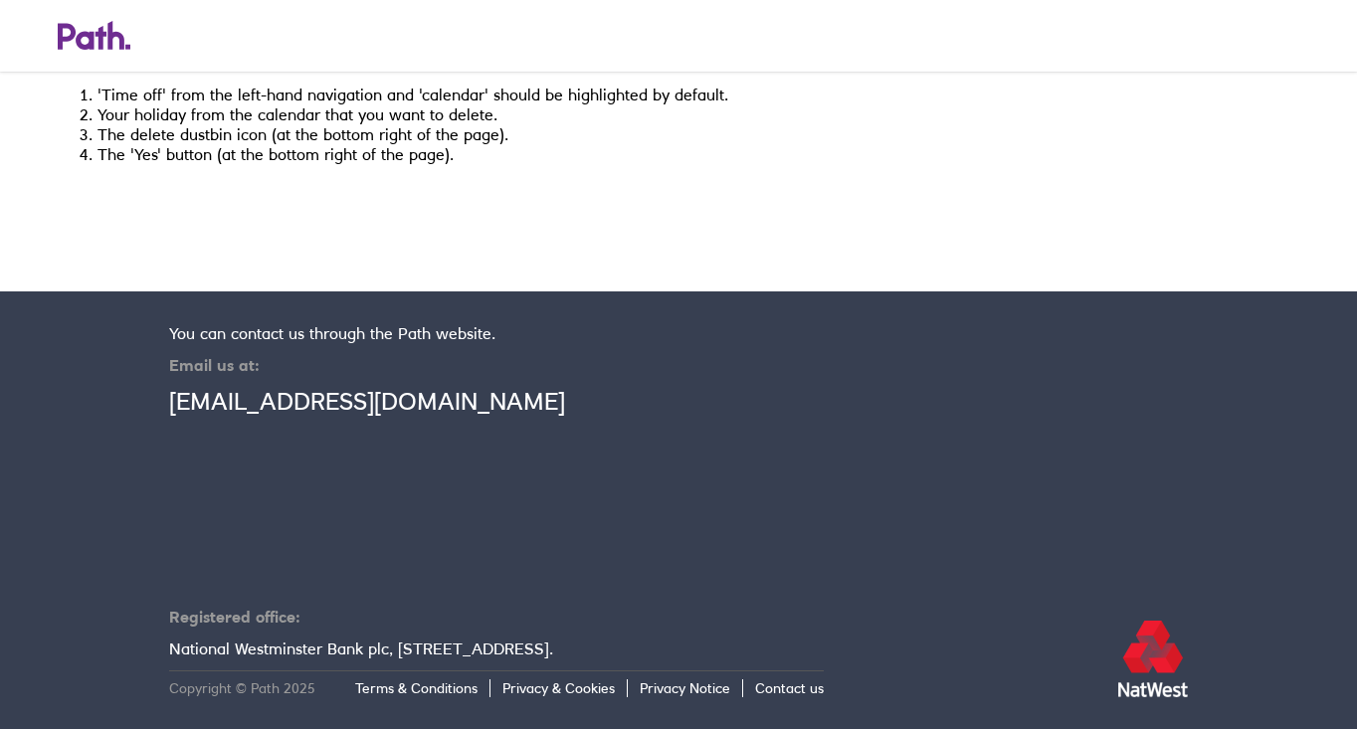
scroll to position [9673, 0]
